Goal: Task Accomplishment & Management: Use online tool/utility

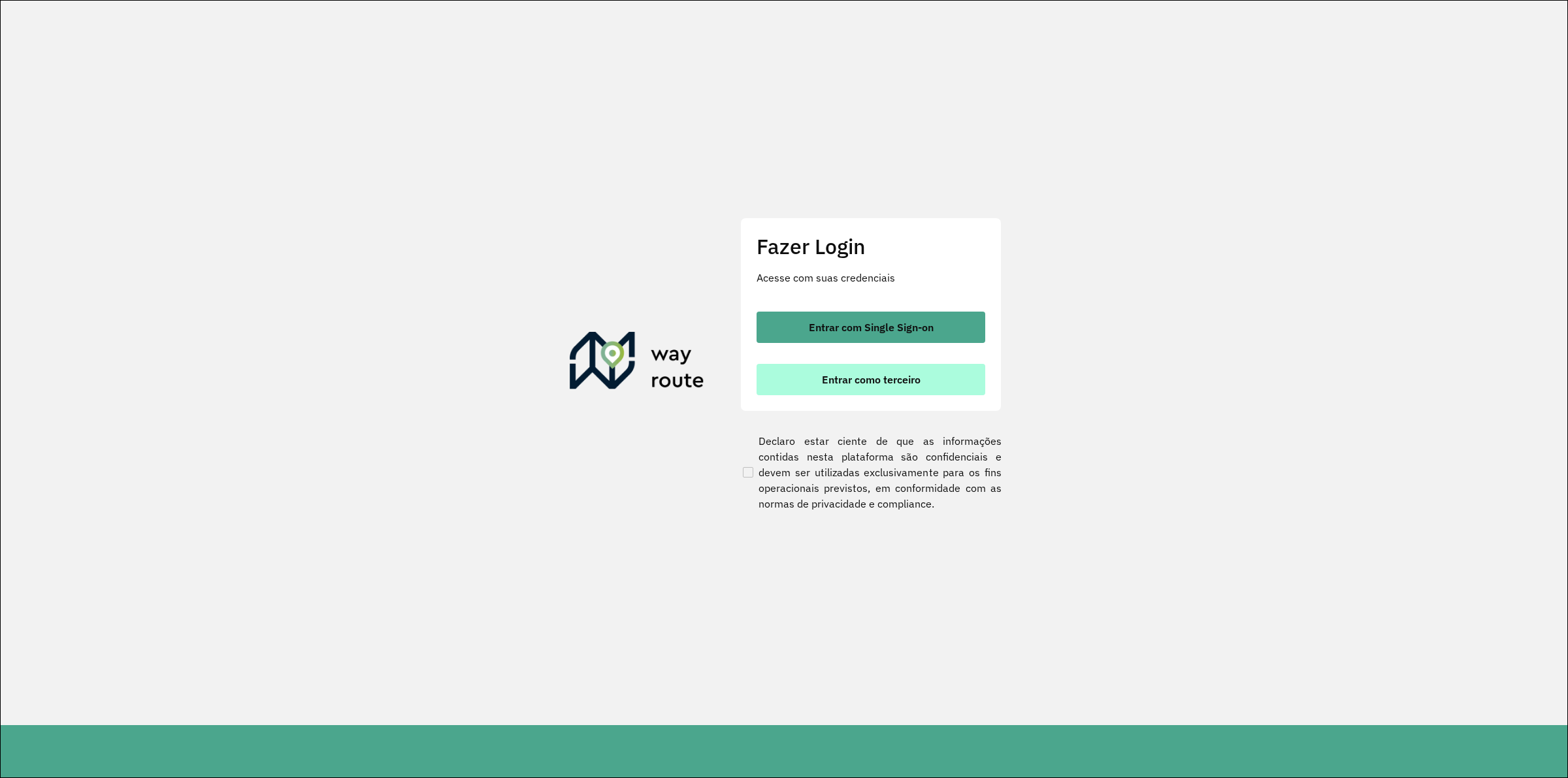
click at [873, 383] on span "Entrar como terceiro" at bounding box center [871, 380] width 99 height 11
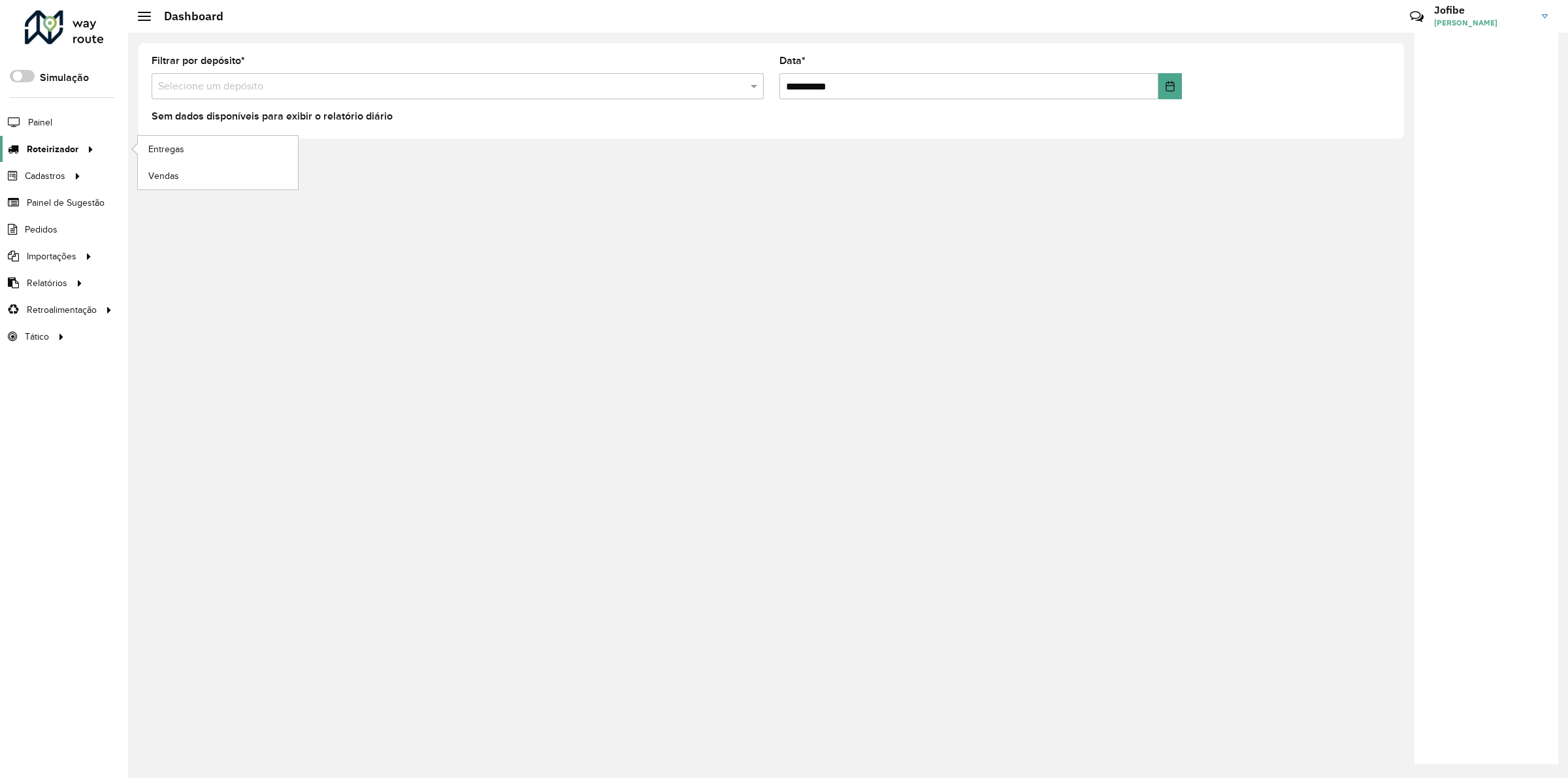
drag, startPoint x: 85, startPoint y: 157, endPoint x: 93, endPoint y: 151, distance: 10.0
click at [85, 157] on icon at bounding box center [88, 148] width 11 height 20
click at [204, 157] on link "Entregas" at bounding box center [217, 149] width 160 height 26
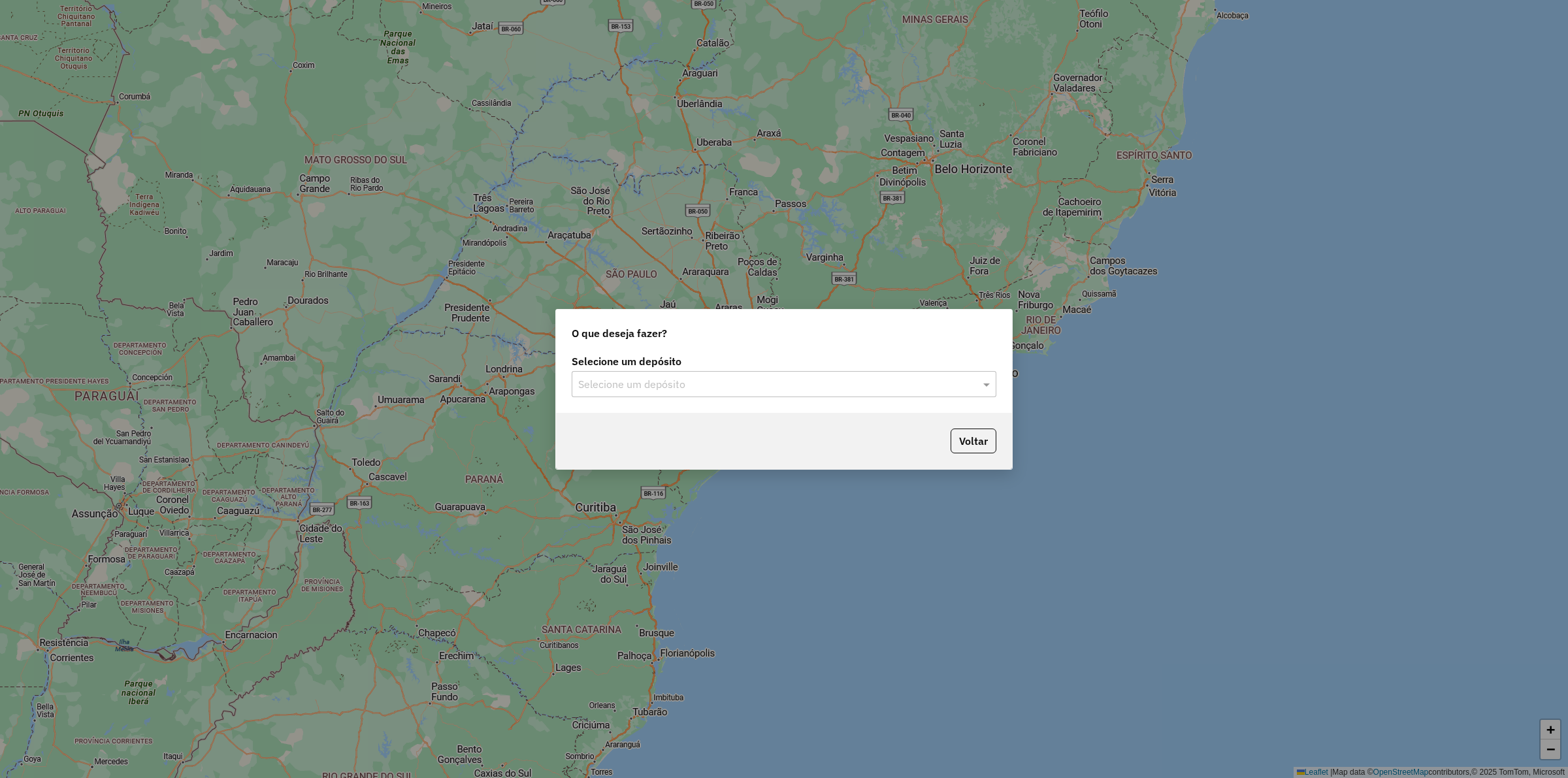
click at [977, 375] on div "Selecione um depósito" at bounding box center [783, 384] width 425 height 26
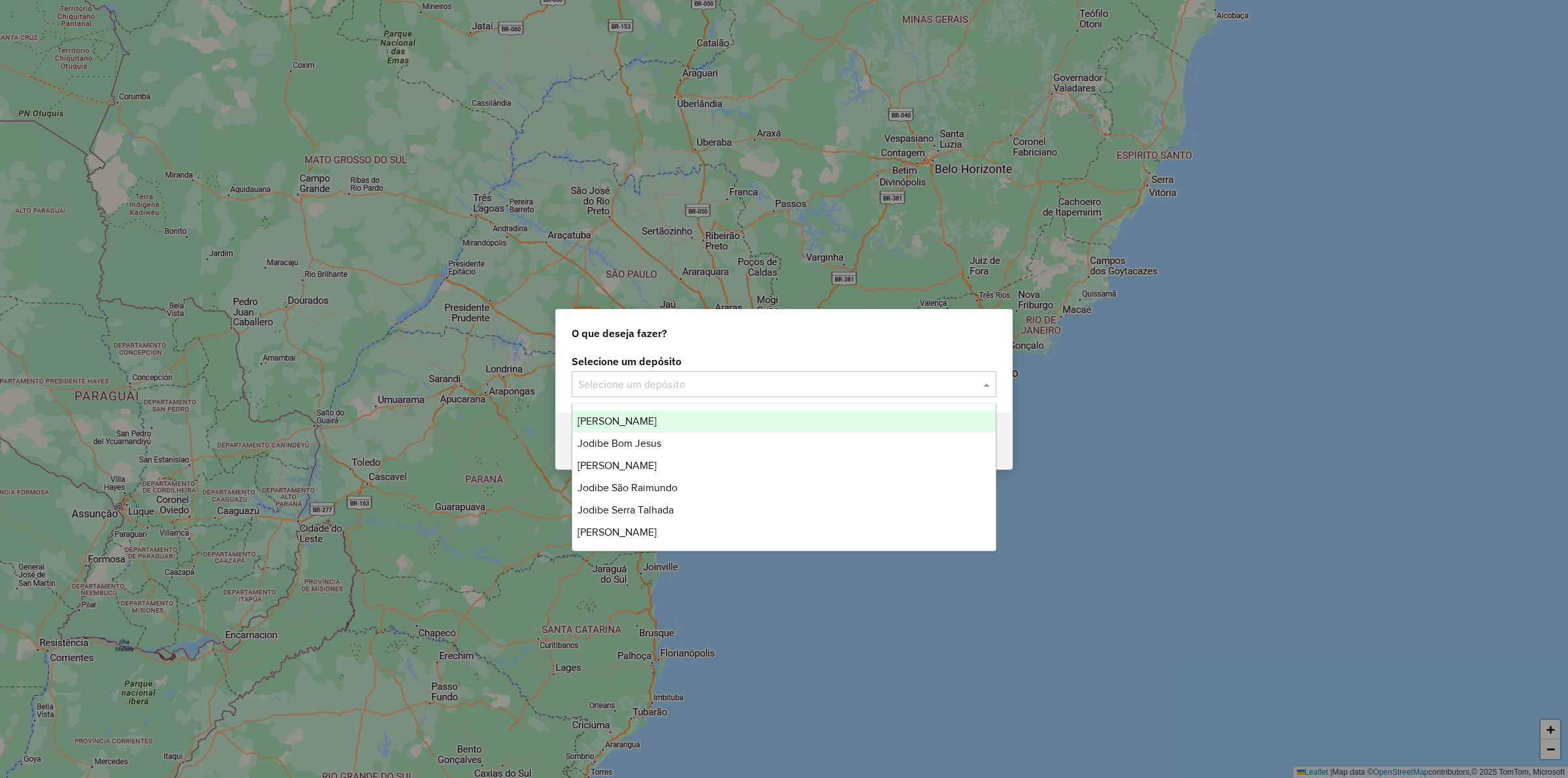
click at [836, 423] on div "Jodibe Arcoverde" at bounding box center [783, 421] width 423 height 22
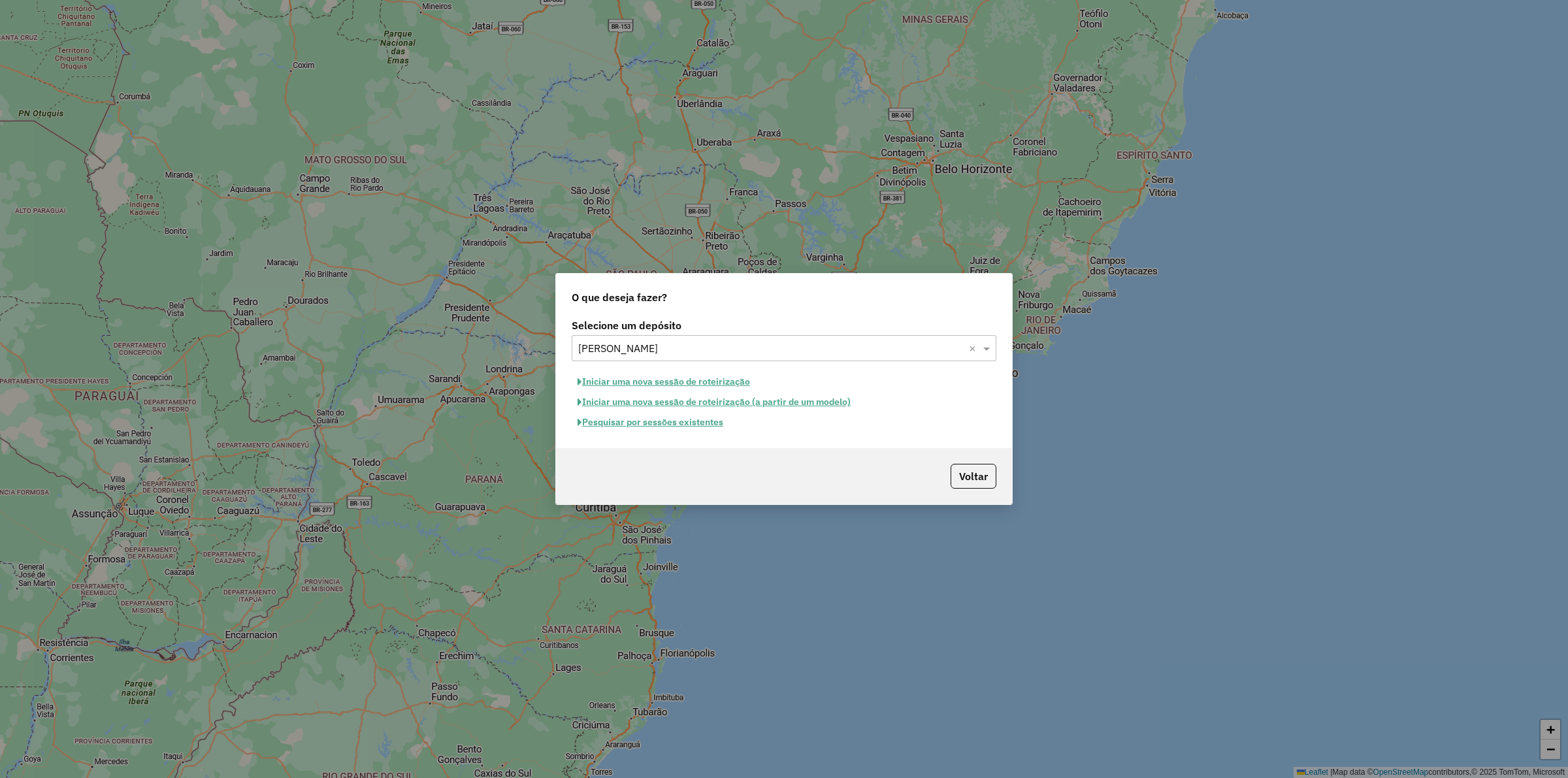
click at [669, 428] on button "Pesquisar por sessões existentes" at bounding box center [650, 422] width 157 height 21
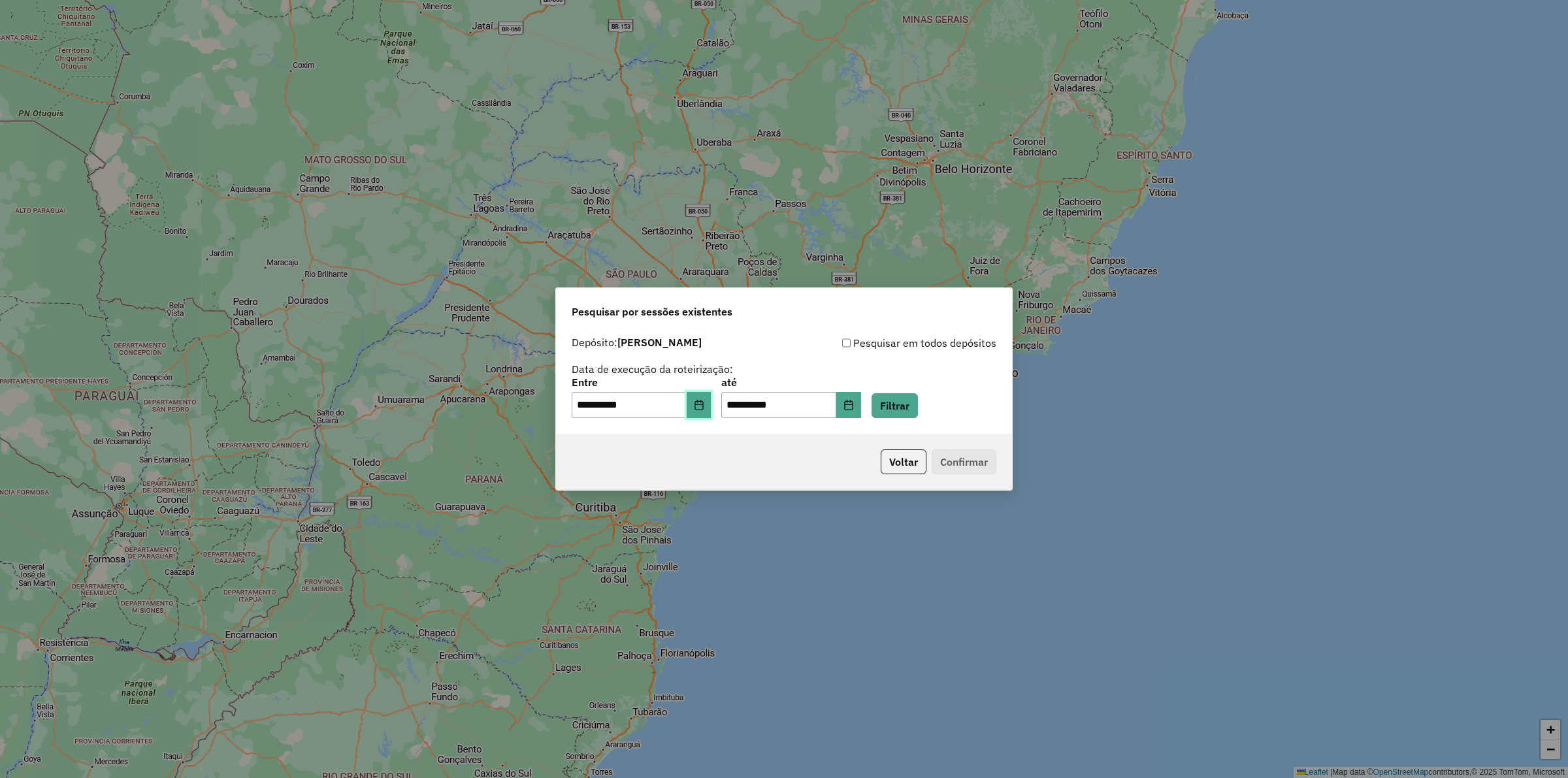
click at [704, 405] on icon "Choose Date" at bounding box center [699, 405] width 11 height 11
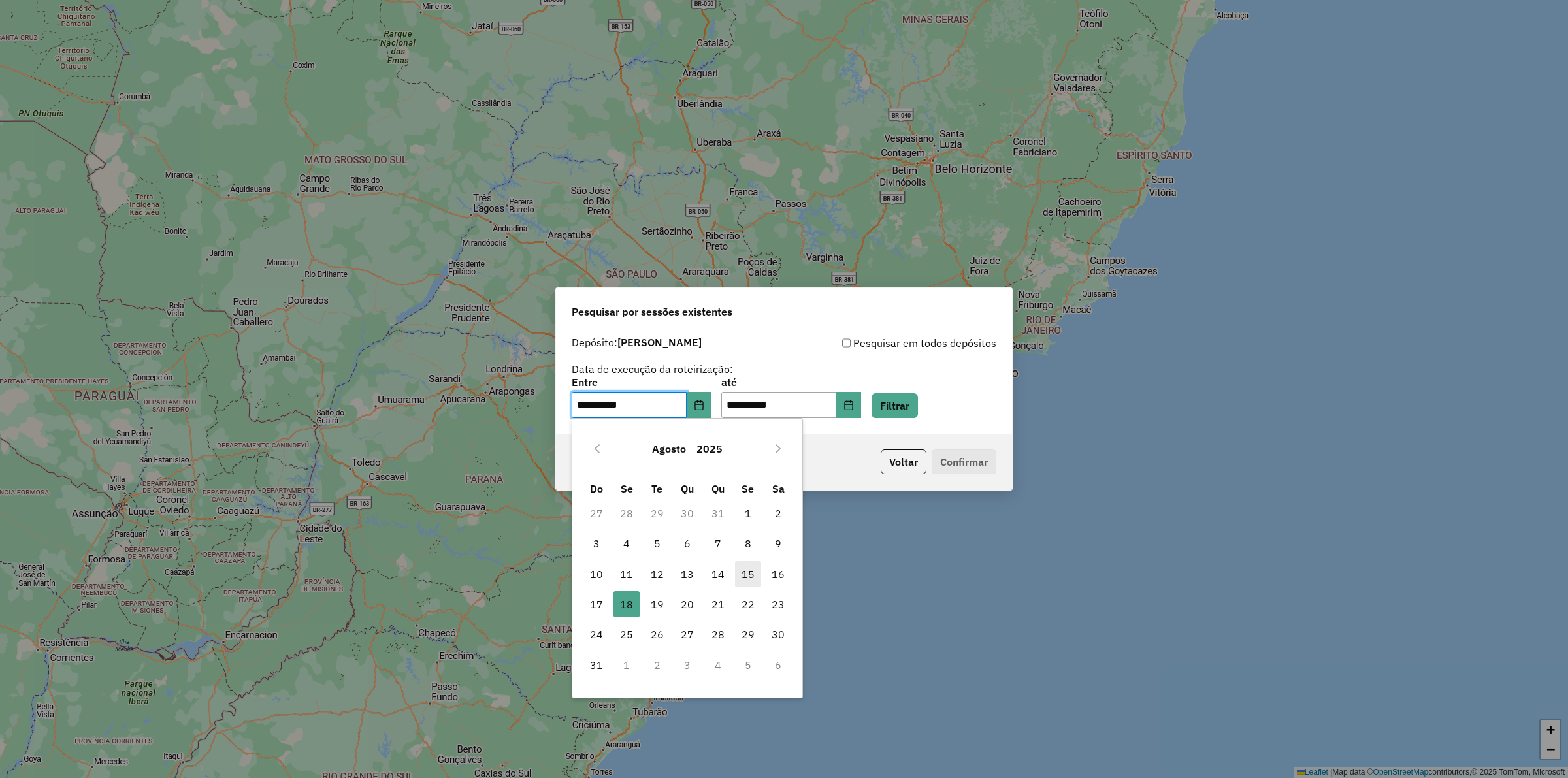
click at [754, 576] on span "15" at bounding box center [748, 574] width 26 height 26
type input "**********"
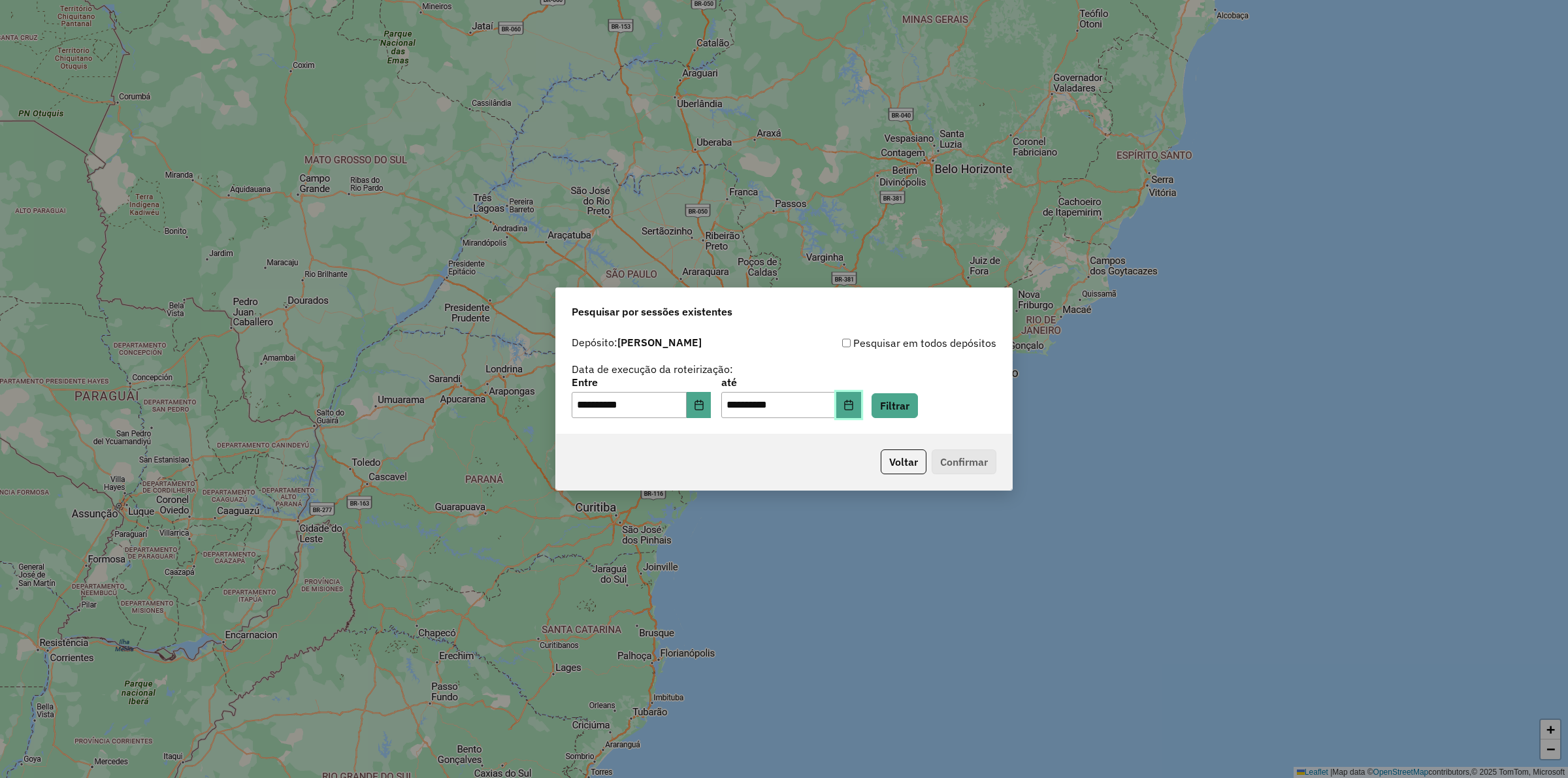
click at [854, 409] on icon "Choose Date" at bounding box center [849, 405] width 11 height 11
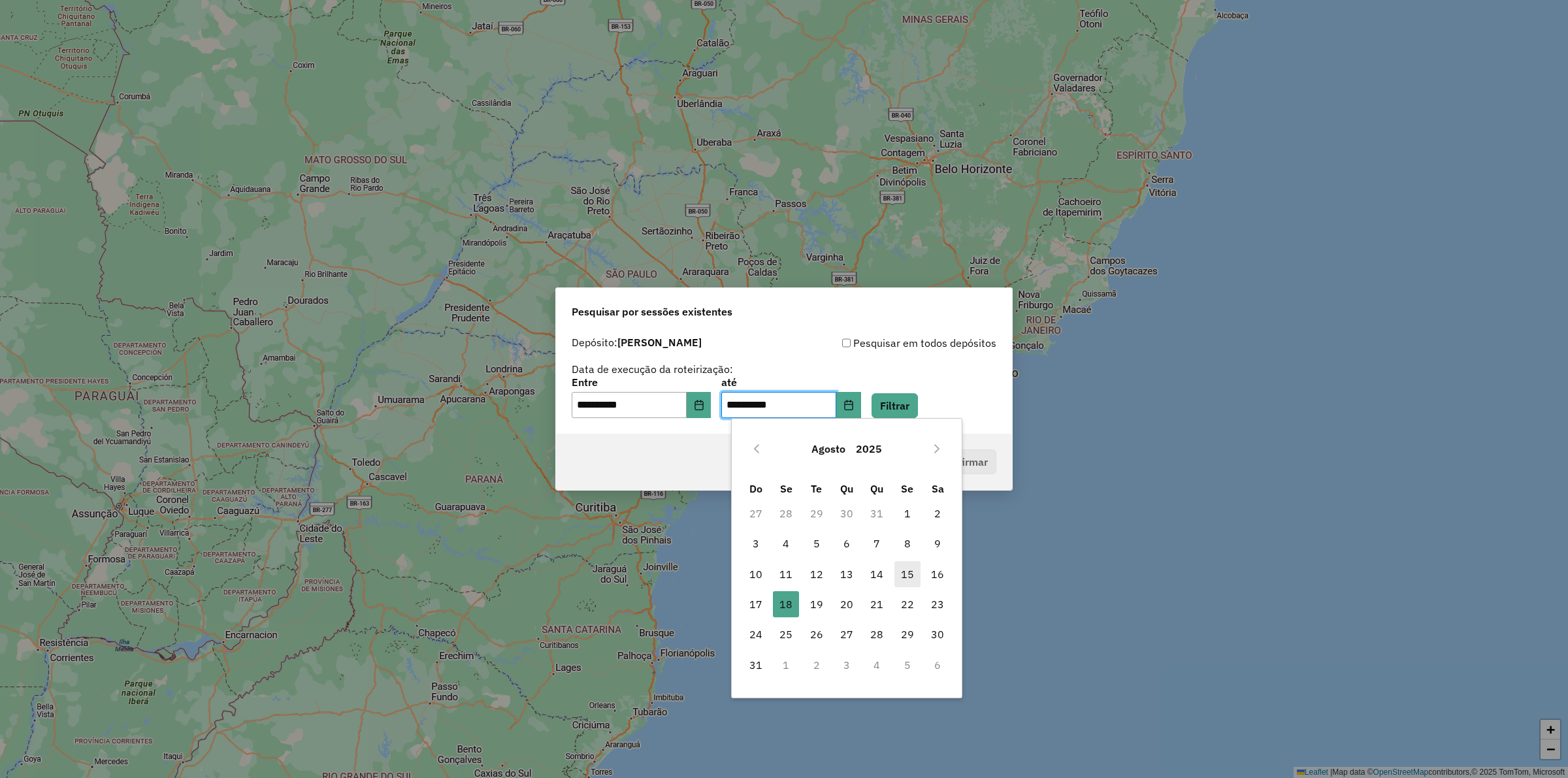
click at [909, 573] on span "15" at bounding box center [907, 574] width 26 height 26
type input "**********"
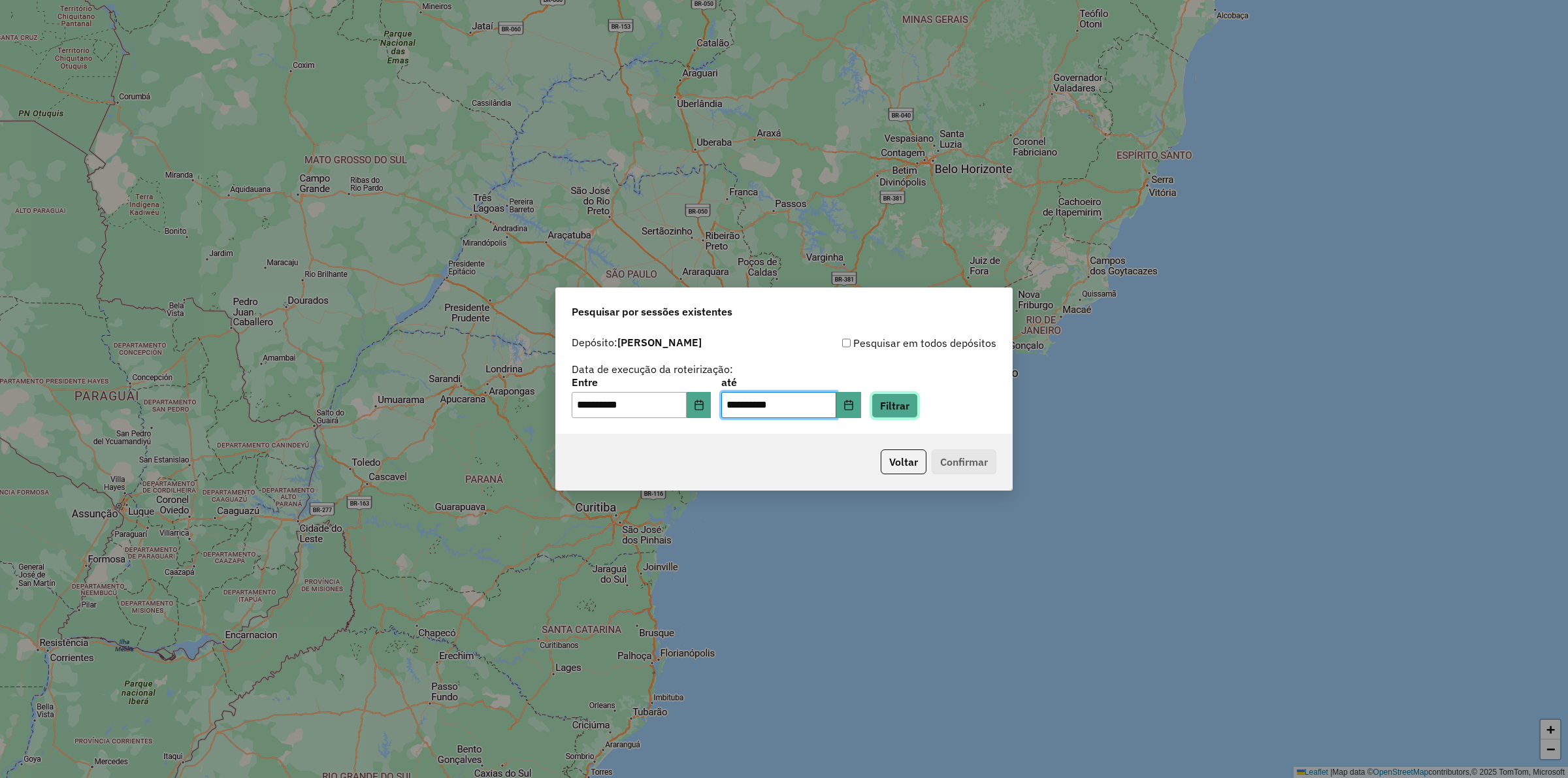
click at [918, 407] on button "Filtrar" at bounding box center [894, 406] width 46 height 25
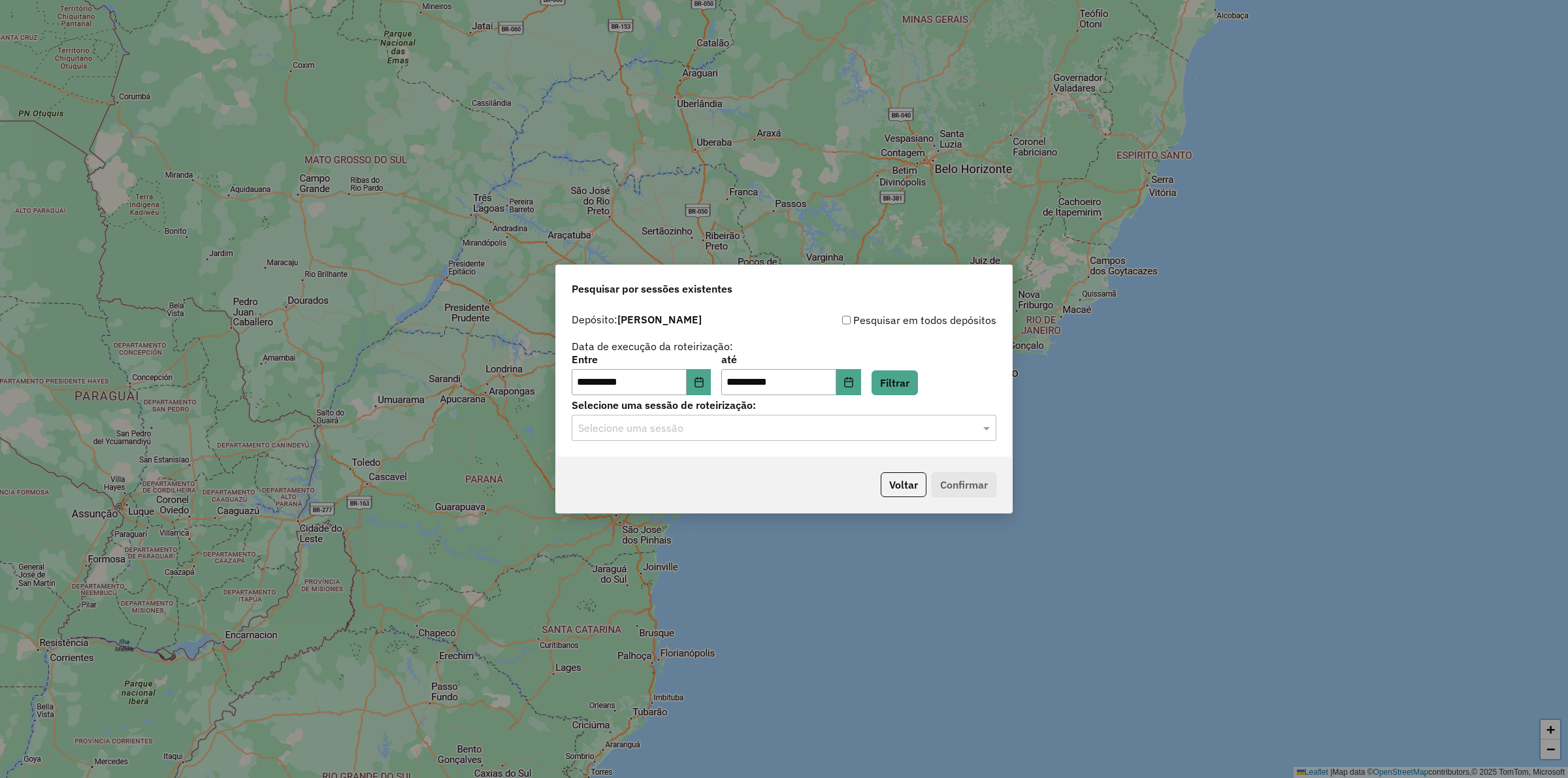
click at [734, 436] on div "Selecione uma sessão" at bounding box center [783, 428] width 425 height 26
click at [670, 469] on span "979781 - 15/08/2025 18:21" at bounding box center [624, 465] width 95 height 11
click at [940, 477] on button "Confirmar" at bounding box center [963, 485] width 65 height 25
